Goal: Task Accomplishment & Management: Use online tool/utility

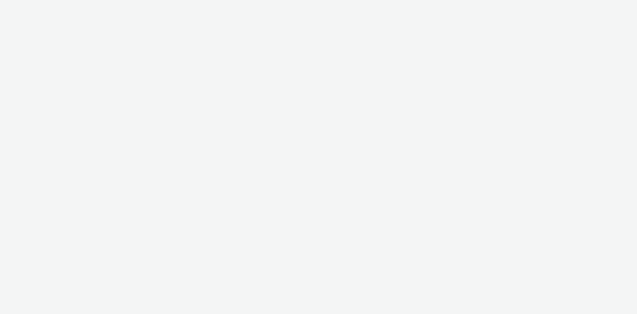
select select "38ed0f18-cbca-4106-be45-330e11e5f0af"
select select "f42c2087-8482-4af0-9099-e05519206007"
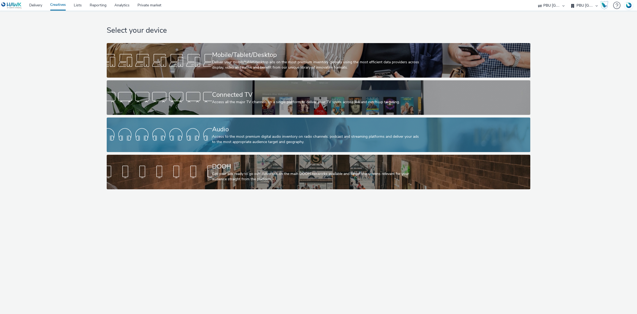
click at [267, 129] on div "Audio" at bounding box center [317, 129] width 211 height 9
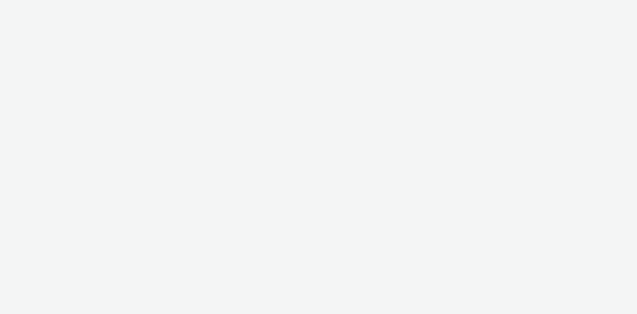
select select "38ed0f18-cbca-4106-be45-330e11e5f0af"
select select "f42c2087-8482-4af0-9099-e05519206007"
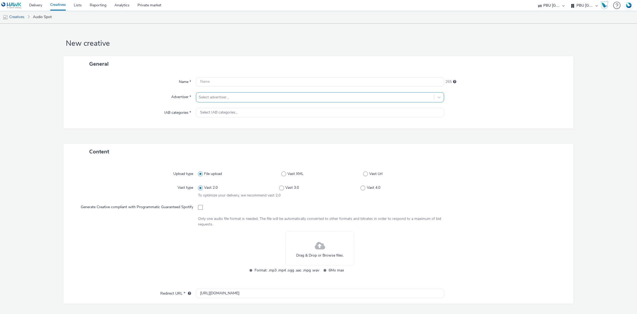
click at [224, 97] on div at bounding box center [315, 97] width 233 height 6
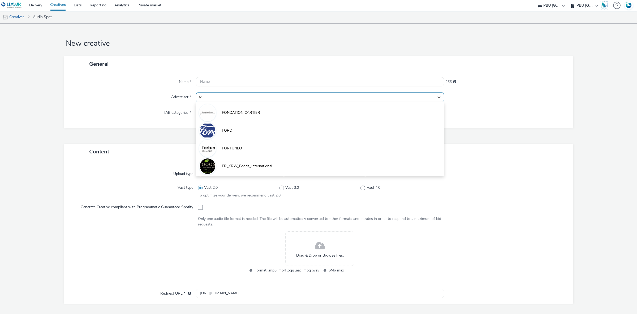
type input "for"
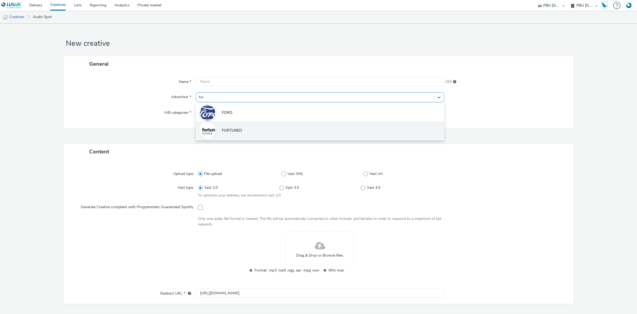
click at [232, 134] on li "FORTUNEO" at bounding box center [320, 130] width 248 height 18
type input "http://fortuneo.fr"
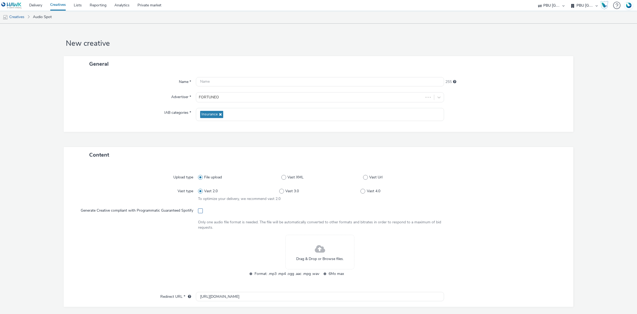
click at [198, 209] on span at bounding box center [200, 210] width 5 height 5
checkbox input "true"
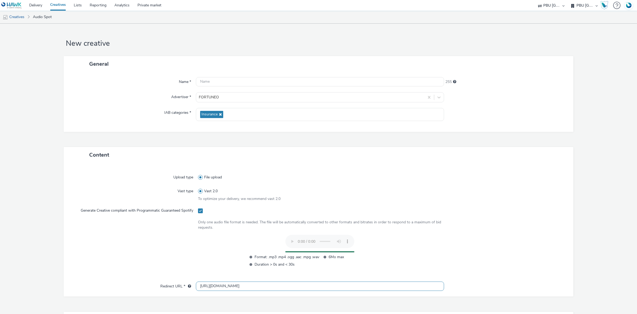
click at [205, 286] on input "http://fortuneo.fr" at bounding box center [320, 285] width 248 height 9
type input "https://fortuneo.fr"
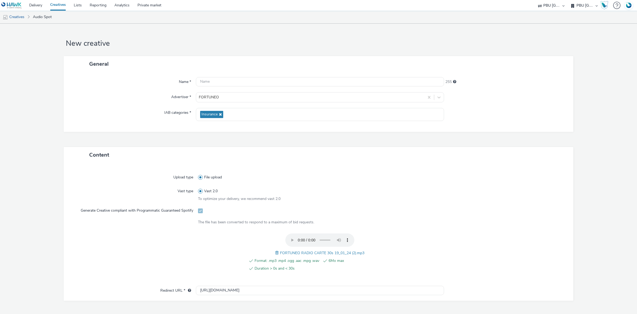
click at [303, 252] on span "FORTUNEO RADIO CARTE 30s 19_01_24 (2).mp3" at bounding box center [322, 252] width 84 height 5
copy span "FORTUNEO RADIO CARTE 30s 19_01_24 (2).mp3"
click at [226, 78] on input "text" at bounding box center [320, 81] width 248 height 9
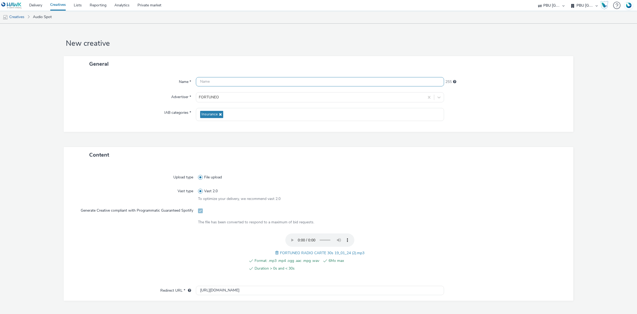
paste input "FORTUNEO RADIO CARTE 30s 19_01_24 (2).mp3"
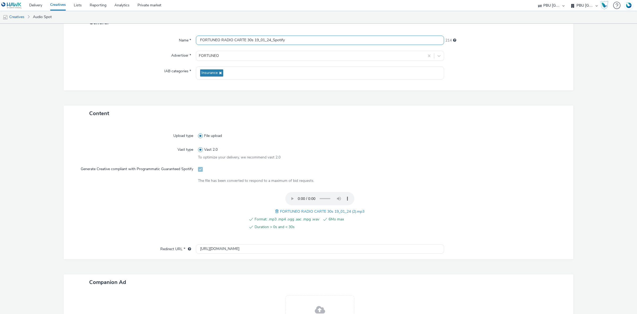
scroll to position [105, 0]
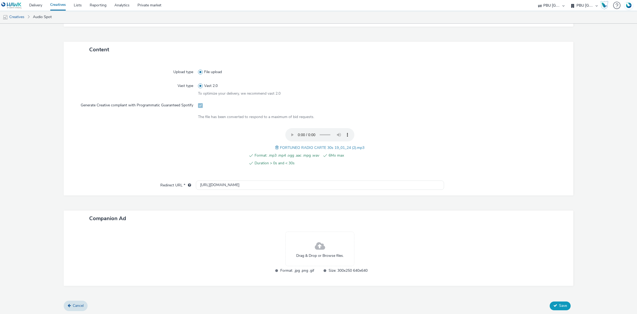
type input "FORTUNEO RADIO CARTE 30s 19_01_24_Spotify"
click at [564, 307] on button "Save" at bounding box center [560, 305] width 21 height 8
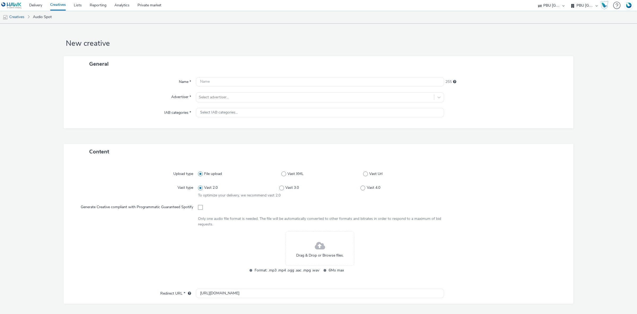
select select "38ed0f18-cbca-4106-be45-330e11e5f0af"
select select "f42c2087-8482-4af0-9099-e05519206007"
click at [222, 97] on div at bounding box center [315, 97] width 233 height 6
type input "fort"
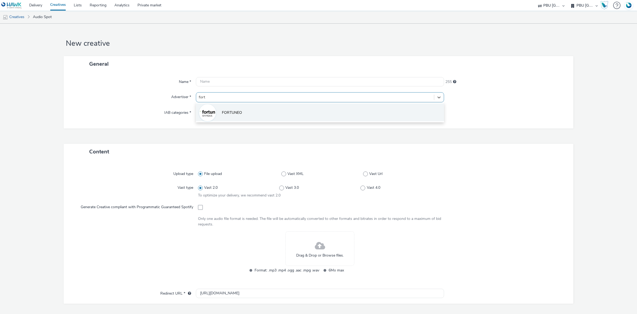
click at [249, 112] on li "FORTUNEO" at bounding box center [320, 112] width 248 height 18
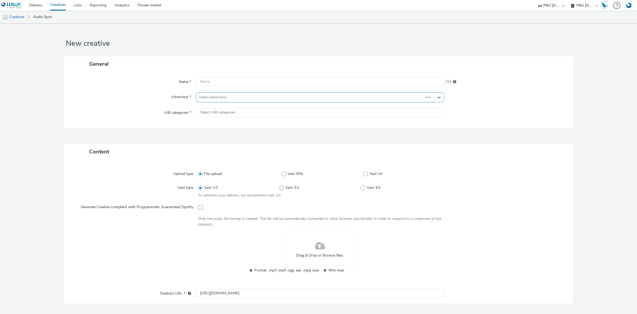
type input "[URL][DOMAIN_NAME]"
drag, startPoint x: 198, startPoint y: 211, endPoint x: 196, endPoint y: 208, distance: 3.3
click at [198, 211] on span at bounding box center [200, 210] width 5 height 5
checkbox input "true"
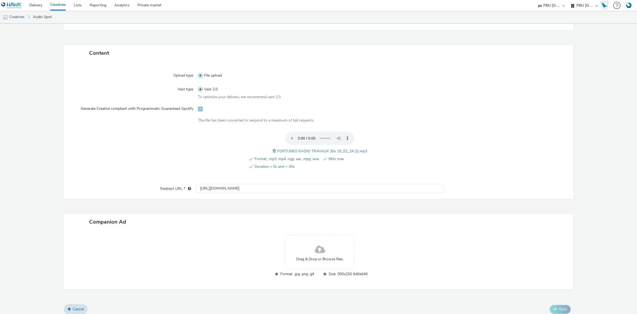
scroll to position [105, 0]
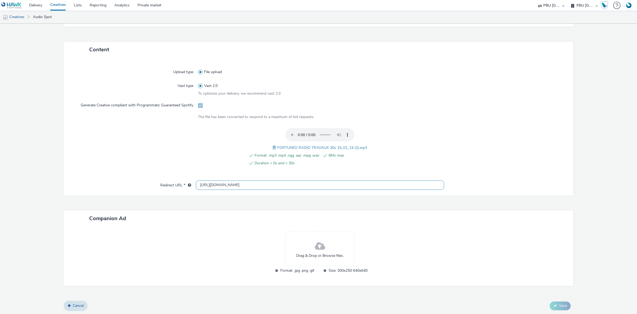
click at [205, 183] on input "http://fortuneo.fr" at bounding box center [320, 184] width 248 height 9
type input "https://fortuneo.fr"
click at [297, 147] on span "FORTUNEO RADIO TRAVAUX 30s 19_01_24 (2).mp3" at bounding box center [322, 147] width 90 height 5
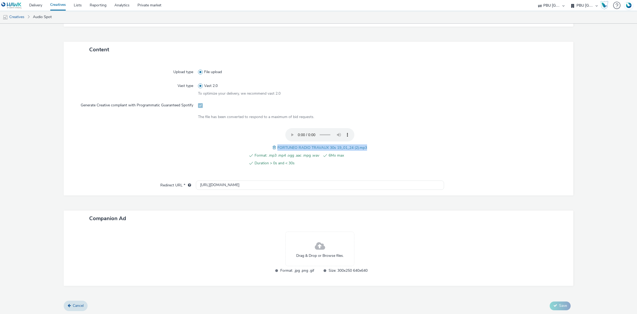
copy span "FORTUNEO RADIO TRAVAUX 30s 19_01_24 (2).mp3"
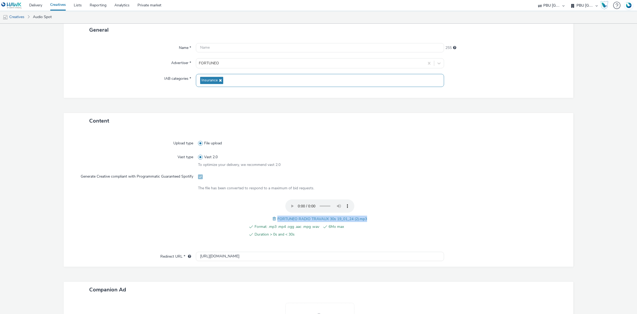
scroll to position [0, 0]
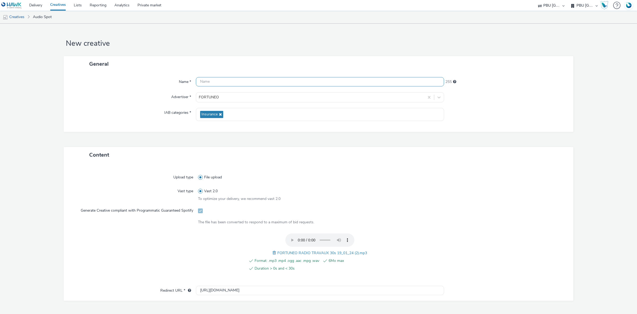
click at [220, 80] on input "text" at bounding box center [320, 81] width 248 height 9
paste input "FORTUNEO RADIO TRAVAUX 30s 19_01_24 (2).mp3"
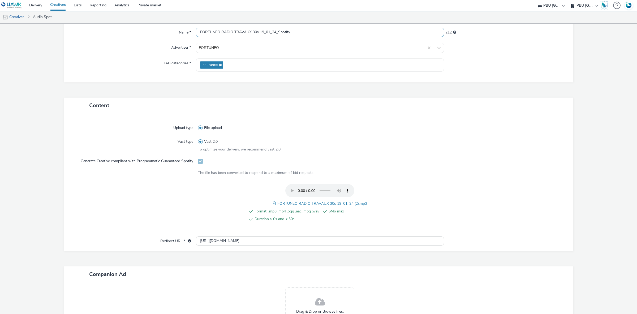
scroll to position [105, 0]
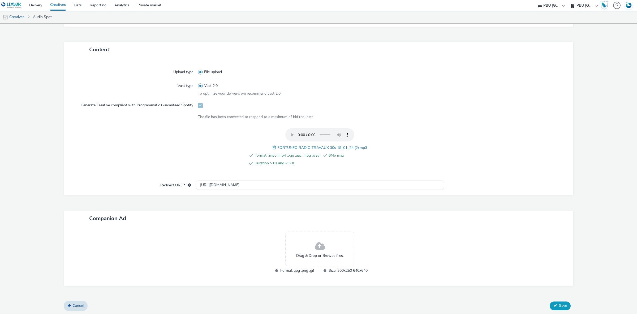
type input "FORTUNEO RADIO TRAVAUX 30s 19_01_24_Spotify"
click at [562, 306] on span "Save" at bounding box center [563, 305] width 8 height 5
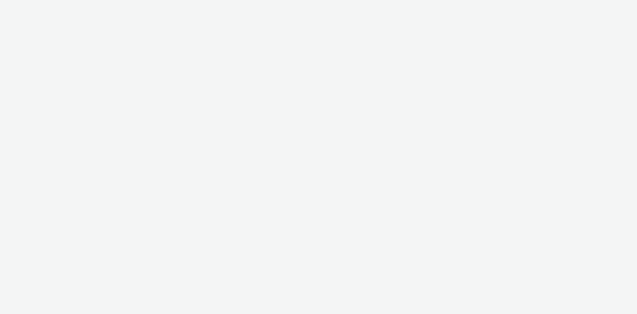
select select "24a55a22-8aa5-41c4-a59c-f152ca3b36a1"
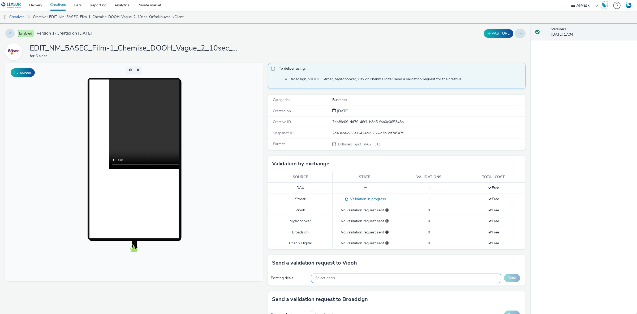
click at [361, 280] on div "Select deals..." at bounding box center [406, 277] width 191 height 9
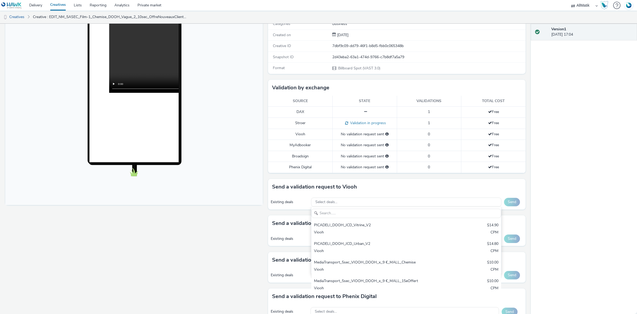
scroll to position [100, 0]
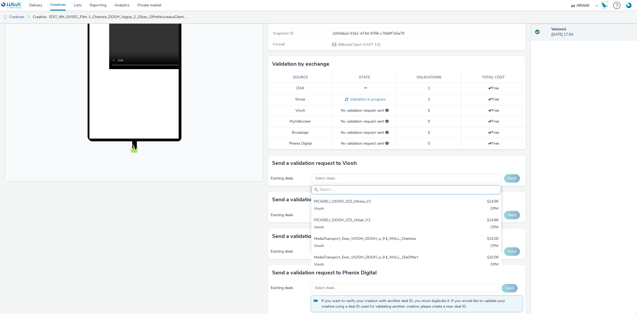
click at [210, 246] on div "Fullscreen" at bounding box center [135, 184] width 260 height 442
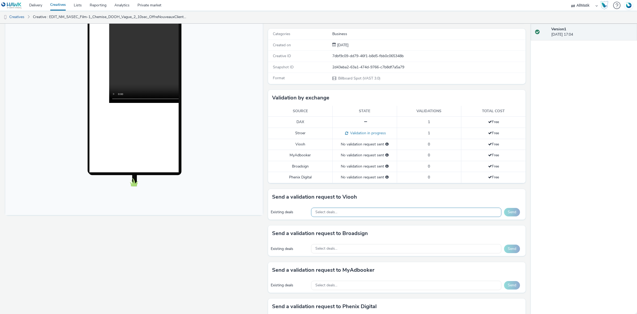
scroll to position [66, 0]
click at [384, 211] on div "Select deals..." at bounding box center [406, 211] width 191 height 9
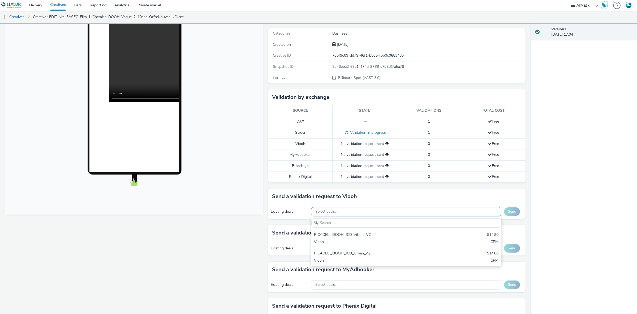
scroll to position [0, 0]
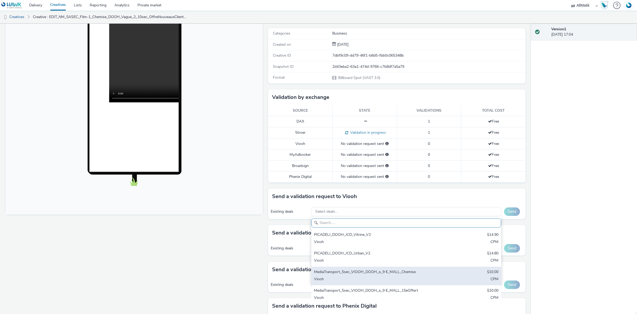
click at [401, 274] on div "MediaTransport_5sec_VIOOH_DOOH_x_9 €_MALL_Chemise" at bounding box center [375, 272] width 122 height 6
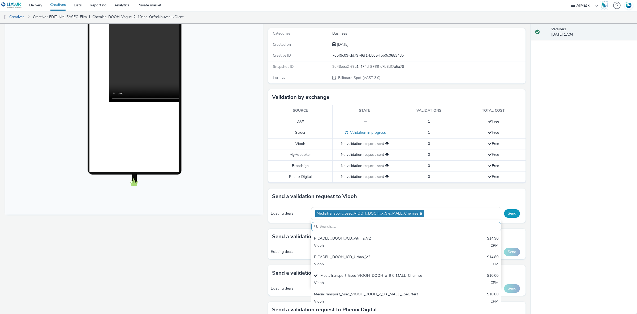
click at [506, 213] on button "Send" at bounding box center [512, 213] width 16 height 8
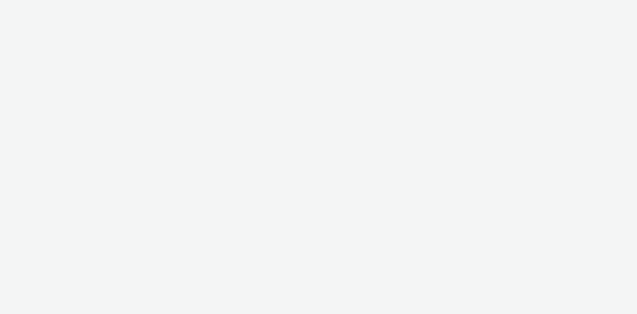
select select "24a55a22-8aa5-41c4-a59c-f152ca3b36a1"
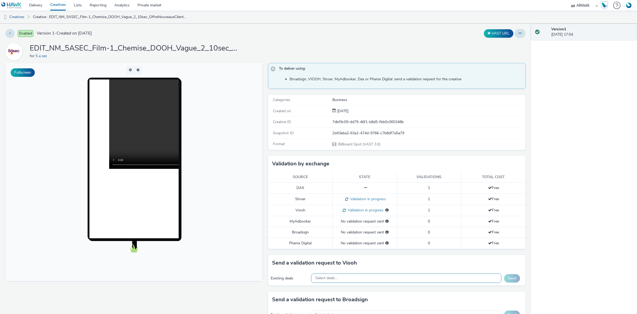
click at [370, 281] on div "Select deals..." at bounding box center [406, 277] width 191 height 9
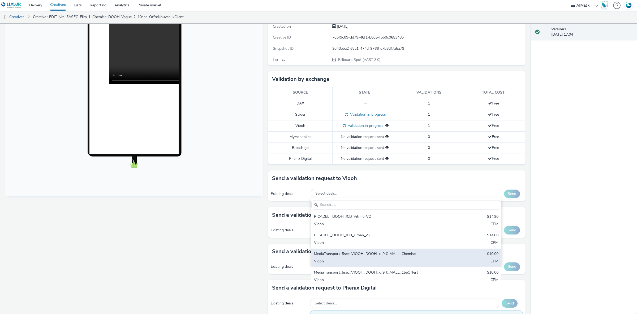
scroll to position [100, 0]
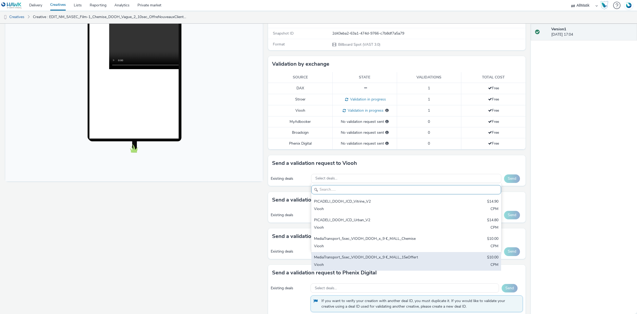
click at [413, 257] on div "MediaTransport_5sec_VIOOH_DOOH_x_9 €_MALL_15eOffert" at bounding box center [375, 257] width 122 height 6
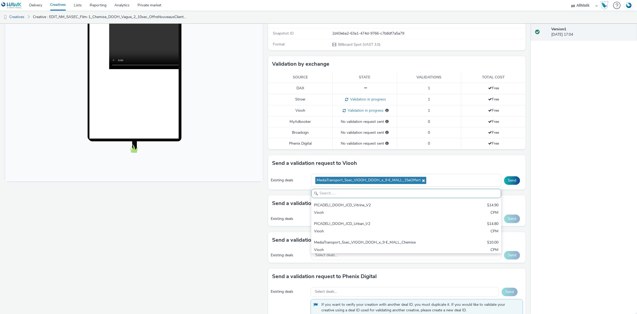
click at [514, 173] on div "Existing deals MediaTransport_5sec_VIOOH_DOOH_x_9 €_MALL_15eOffert PICADELI_DOO…" at bounding box center [397, 180] width 258 height 18
click at [513, 178] on button "Send" at bounding box center [512, 180] width 16 height 8
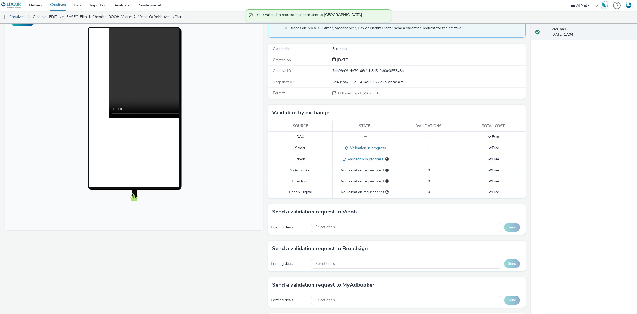
scroll to position [0, 0]
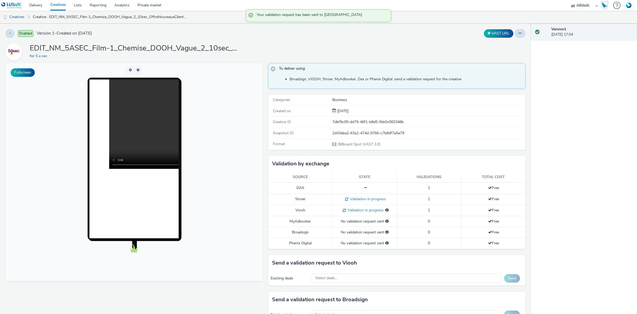
click at [58, 3] on link "Creatives" at bounding box center [58, 5] width 24 height 11
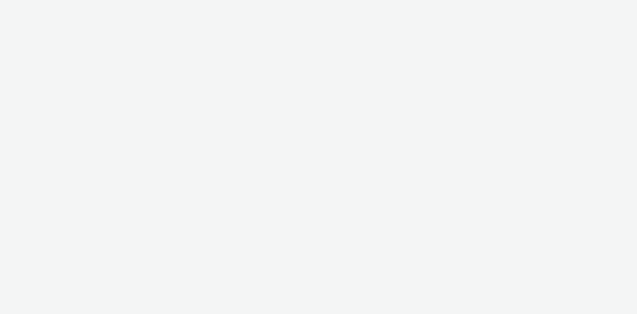
select select "24a55a22-8aa5-41c4-a59c-f152ca3b36a1"
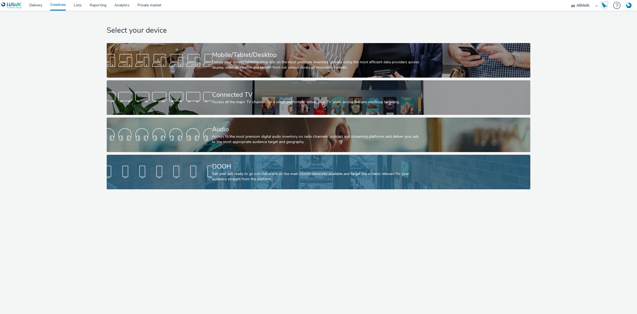
click at [243, 173] on div "Get your ads ready to go out! Advertise on the main DOOH networks available and…" at bounding box center [317, 176] width 211 height 11
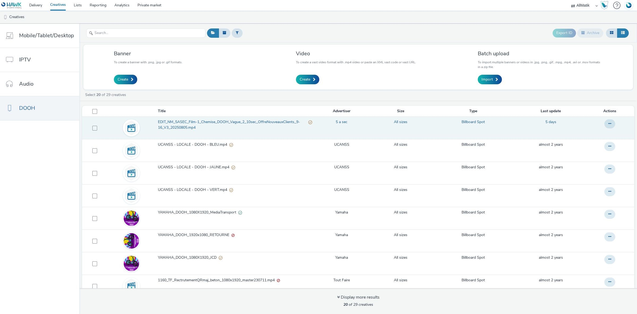
click at [205, 120] on span "EDIT_NM_5ASEC_Film-1_Chemise_DOOH_Vague_2_10sec_OffreNouveauxClients_9-16_V3_20…" at bounding box center [233, 124] width 150 height 11
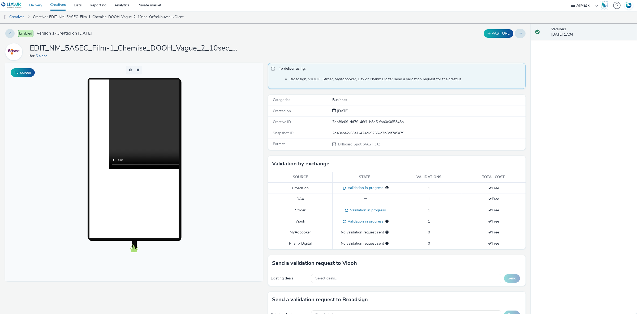
drag, startPoint x: 38, startPoint y: 5, endPoint x: 43, endPoint y: 4, distance: 5.6
click at [38, 5] on link "Delivery" at bounding box center [35, 5] width 21 height 11
